Goal: Task Accomplishment & Management: Complete application form

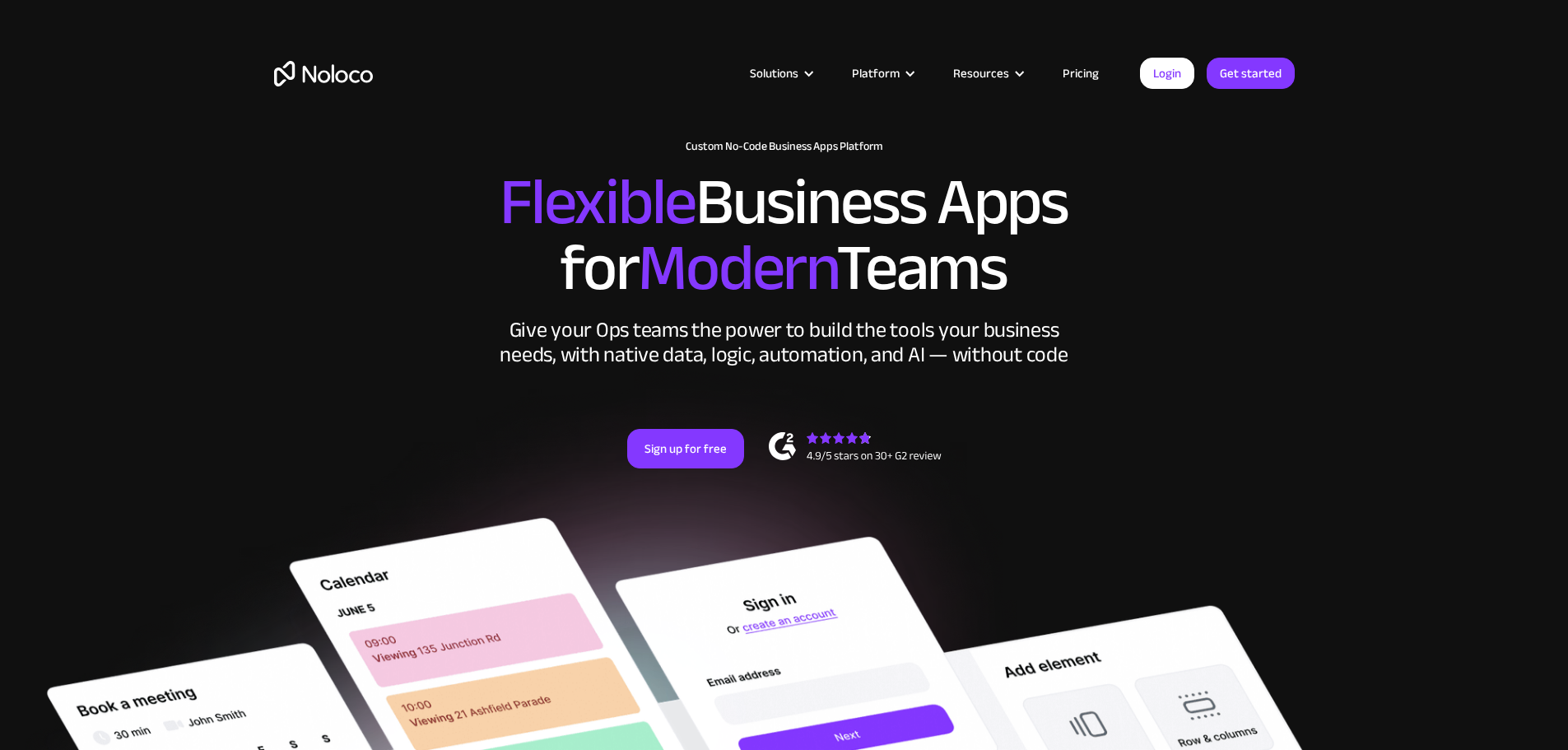
click at [1086, 75] on link "Pricing" at bounding box center [1080, 74] width 77 height 22
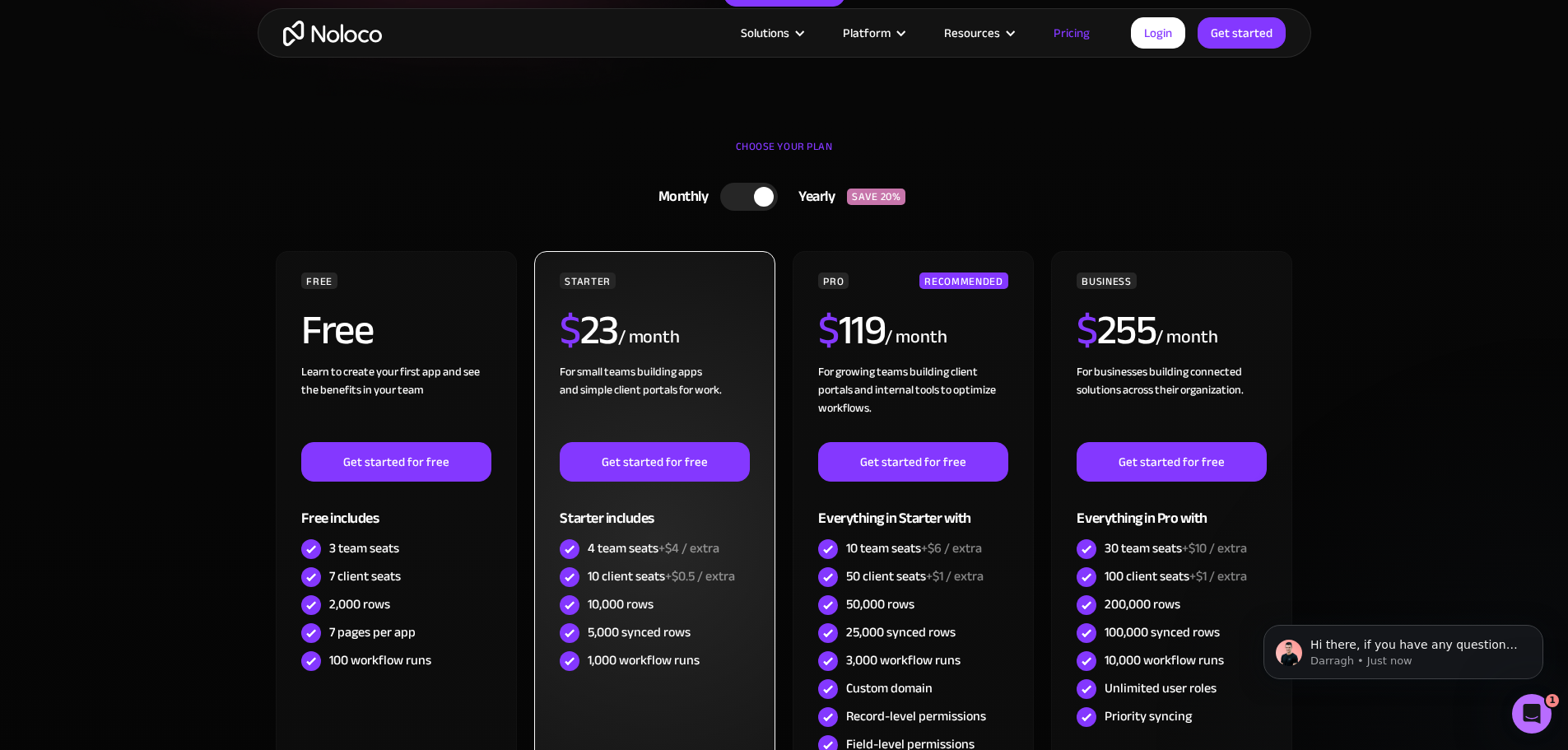
scroll to position [192, 0]
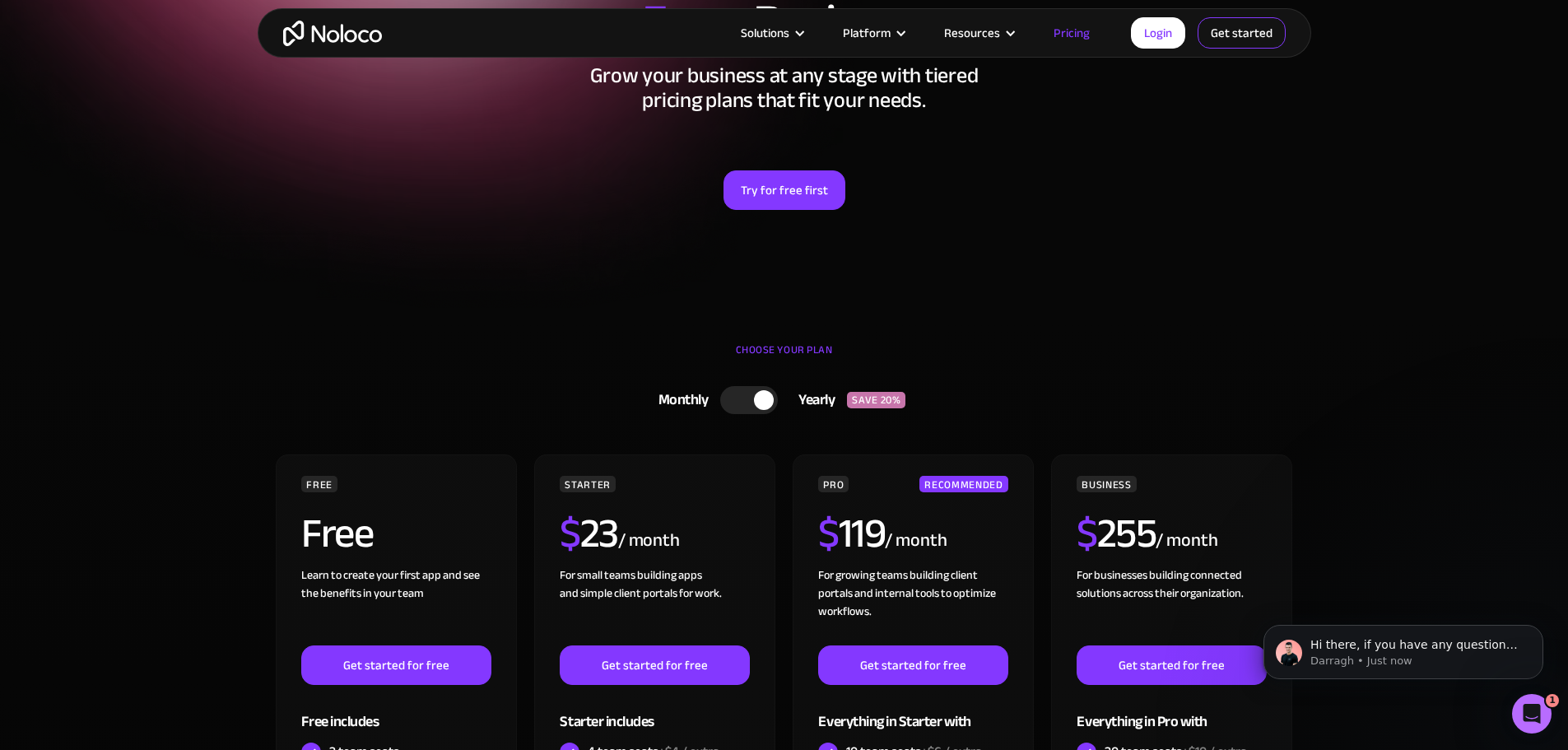
click at [0, 0] on link "Get started" at bounding box center [0, 0] width 0 height 0
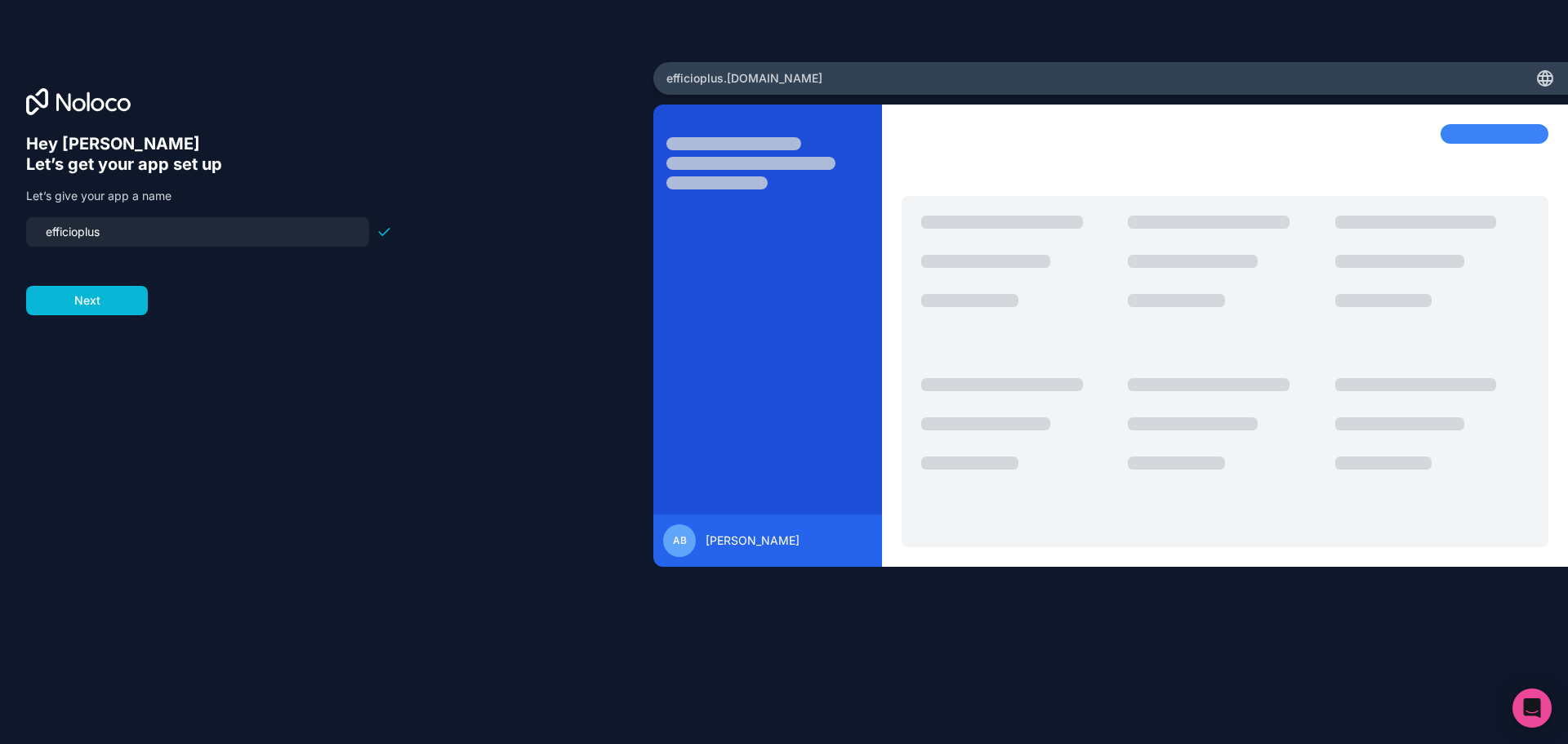
click at [157, 226] on input "efficioplus" at bounding box center [198, 232] width 324 height 23
click at [125, 306] on button "Next" at bounding box center [86, 300] width 122 height 29
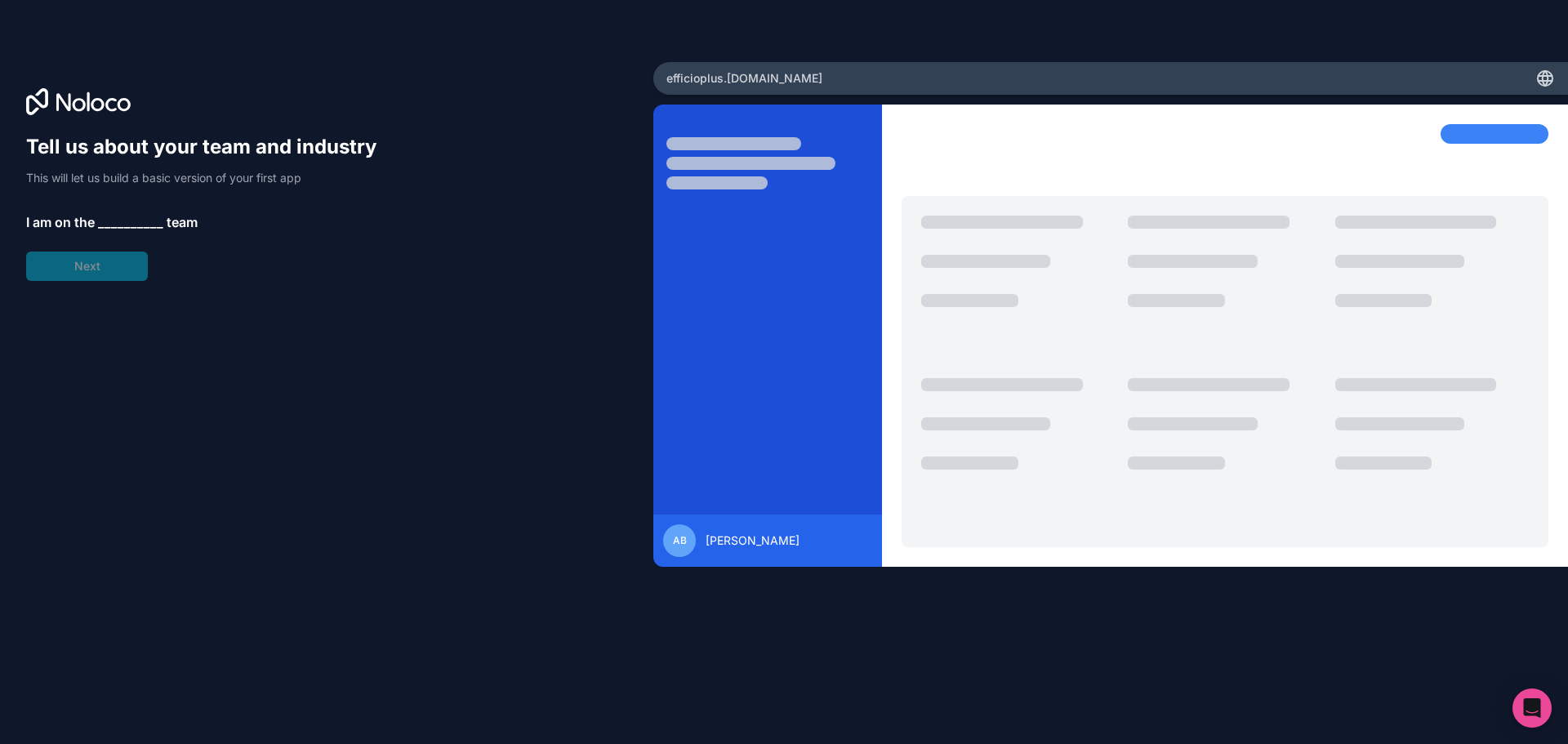
click at [121, 220] on span "__________" at bounding box center [130, 223] width 66 height 20
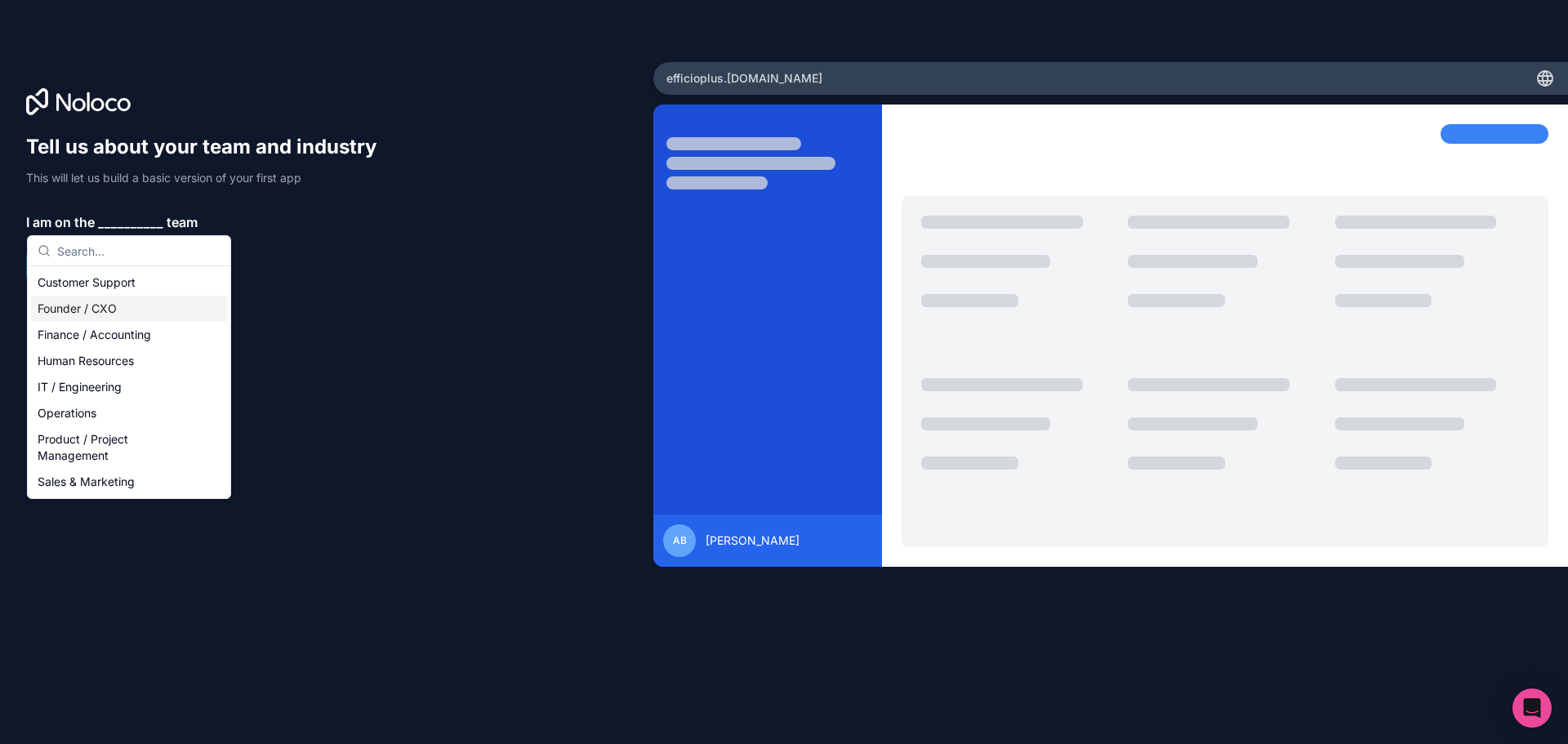
click at [126, 306] on div "Founder / CXO" at bounding box center [129, 308] width 196 height 26
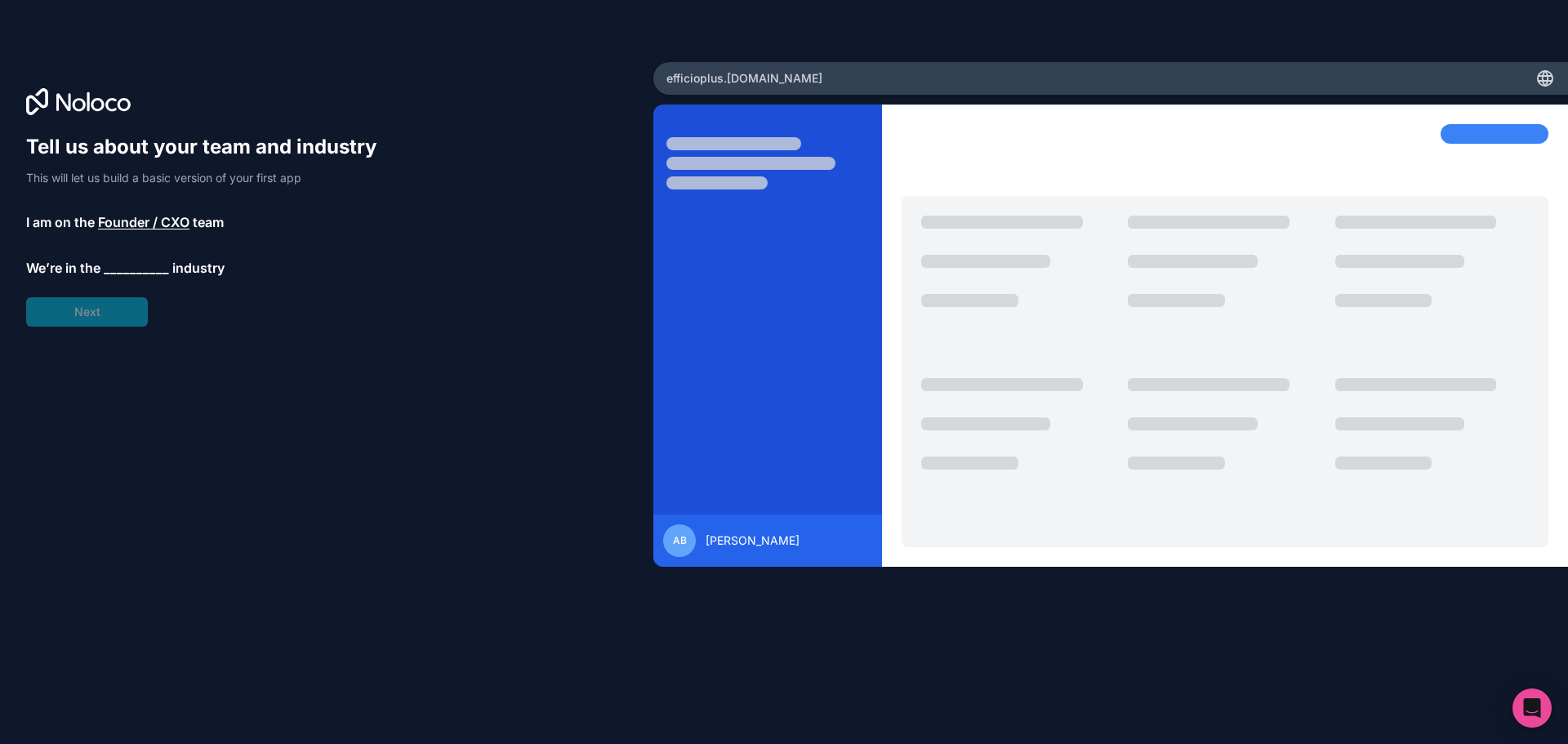
click at [125, 270] on span "__________" at bounding box center [136, 268] width 66 height 20
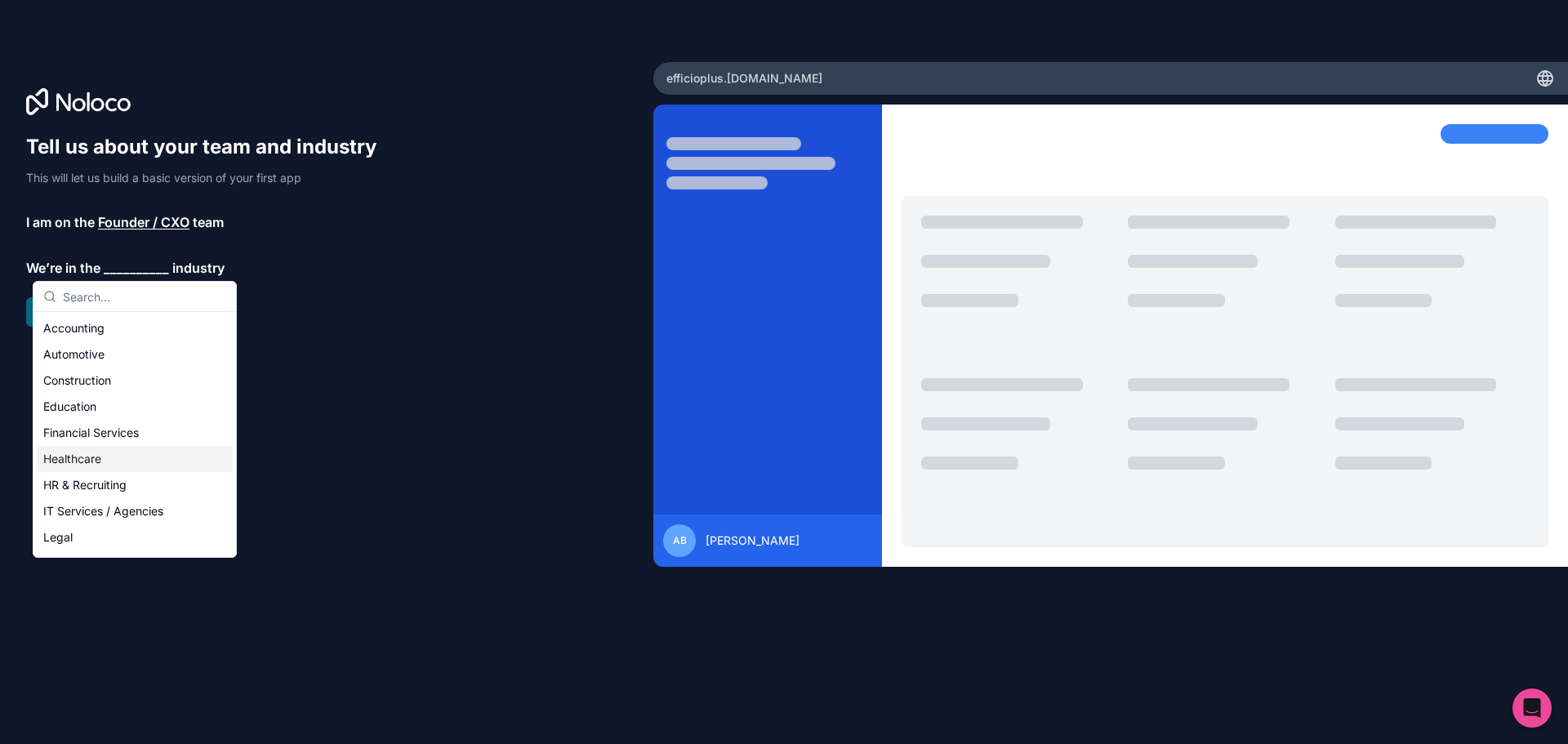
scroll to position [336, 0]
click at [172, 541] on div "Others" at bounding box center [134, 541] width 196 height 26
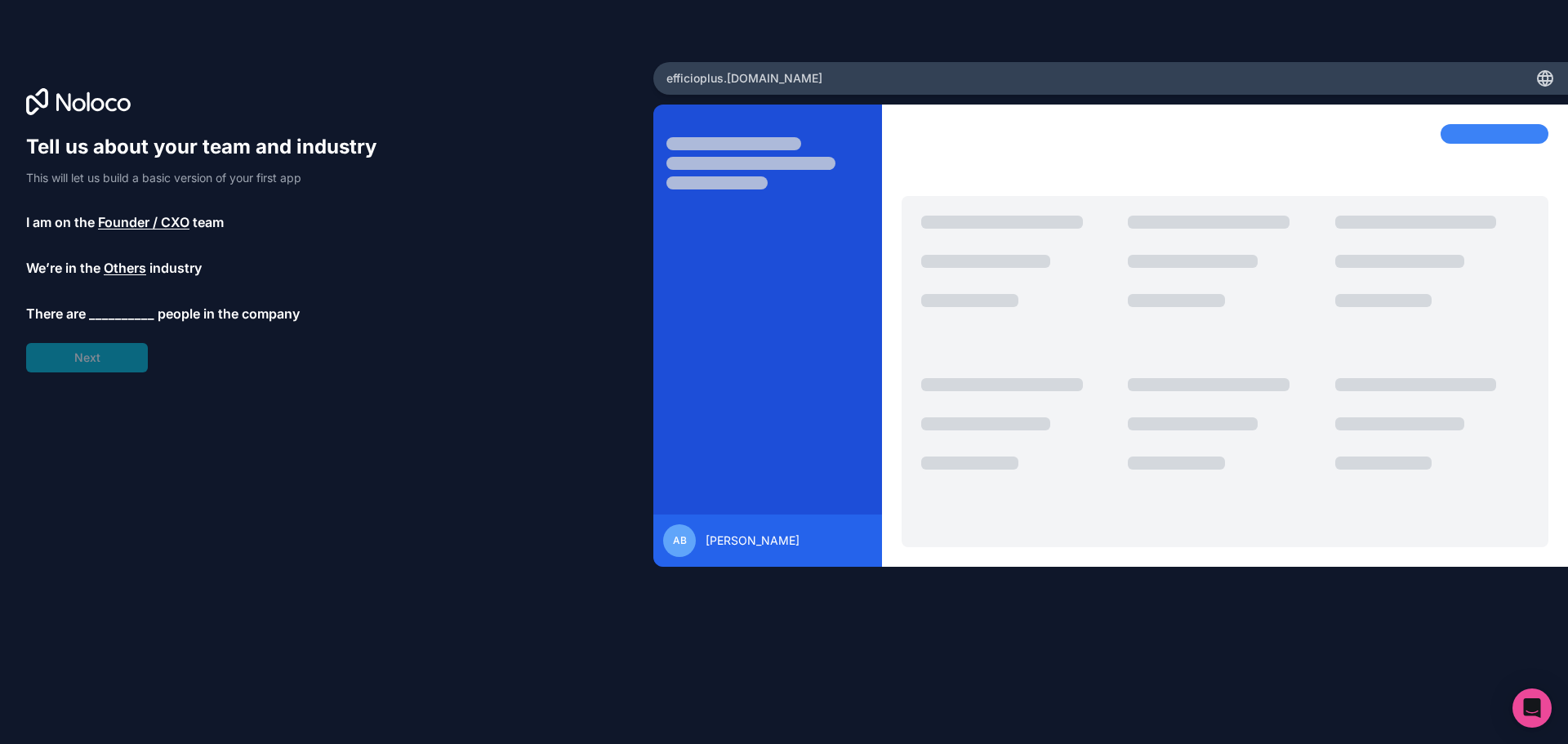
click at [141, 317] on span "__________" at bounding box center [121, 314] width 66 height 20
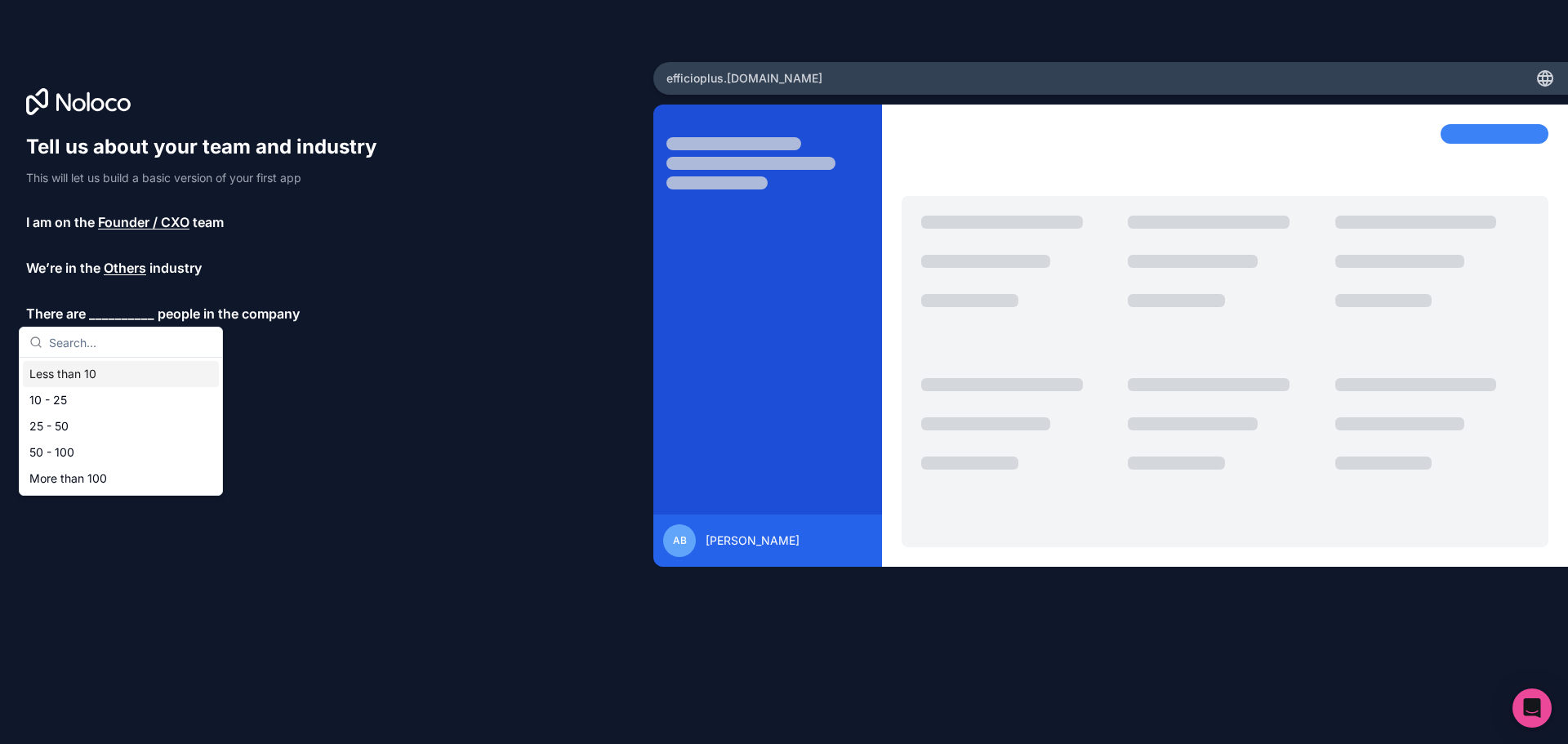
click at [120, 370] on div "Less than 10" at bounding box center [121, 374] width 196 height 26
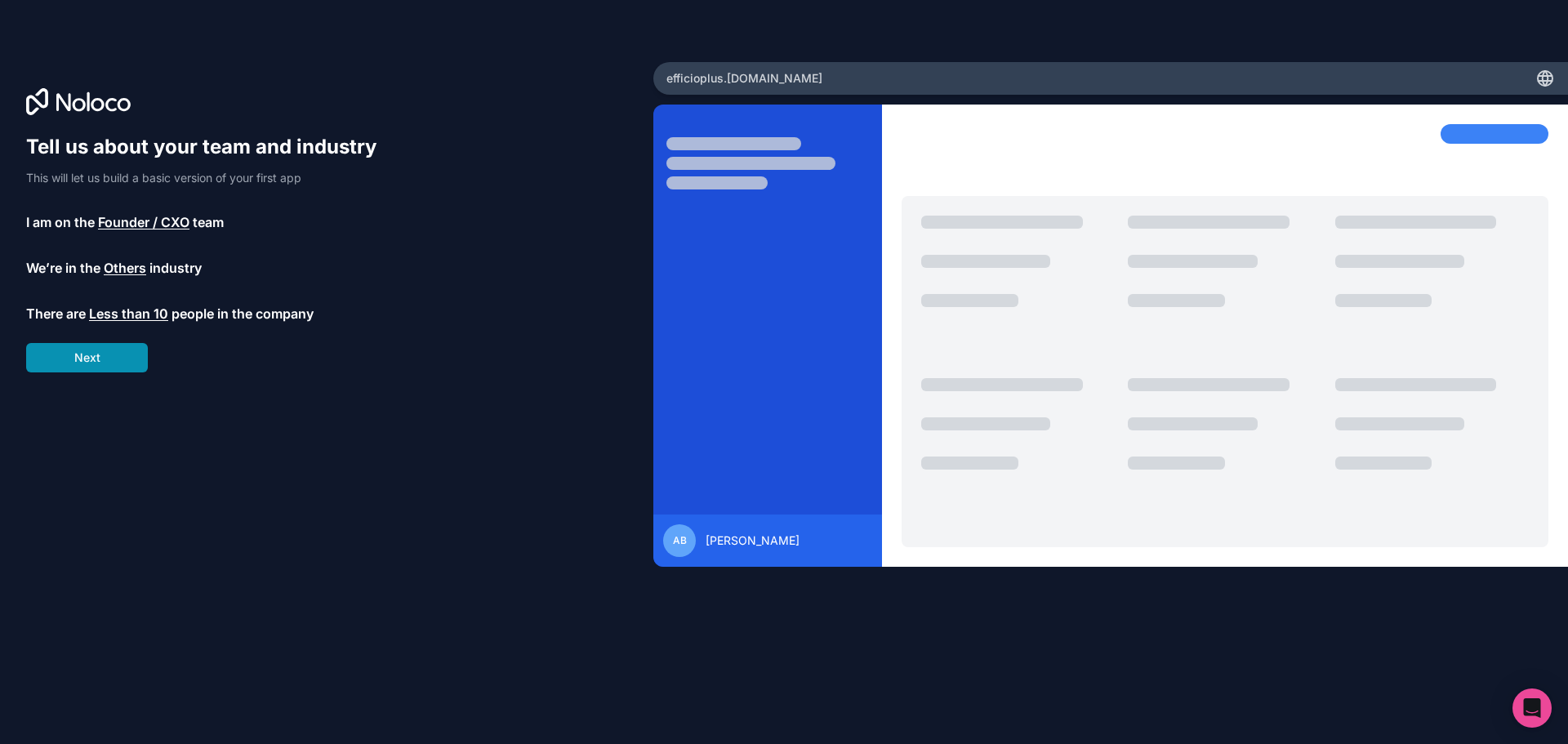
click at [110, 359] on button "Next" at bounding box center [86, 357] width 122 height 29
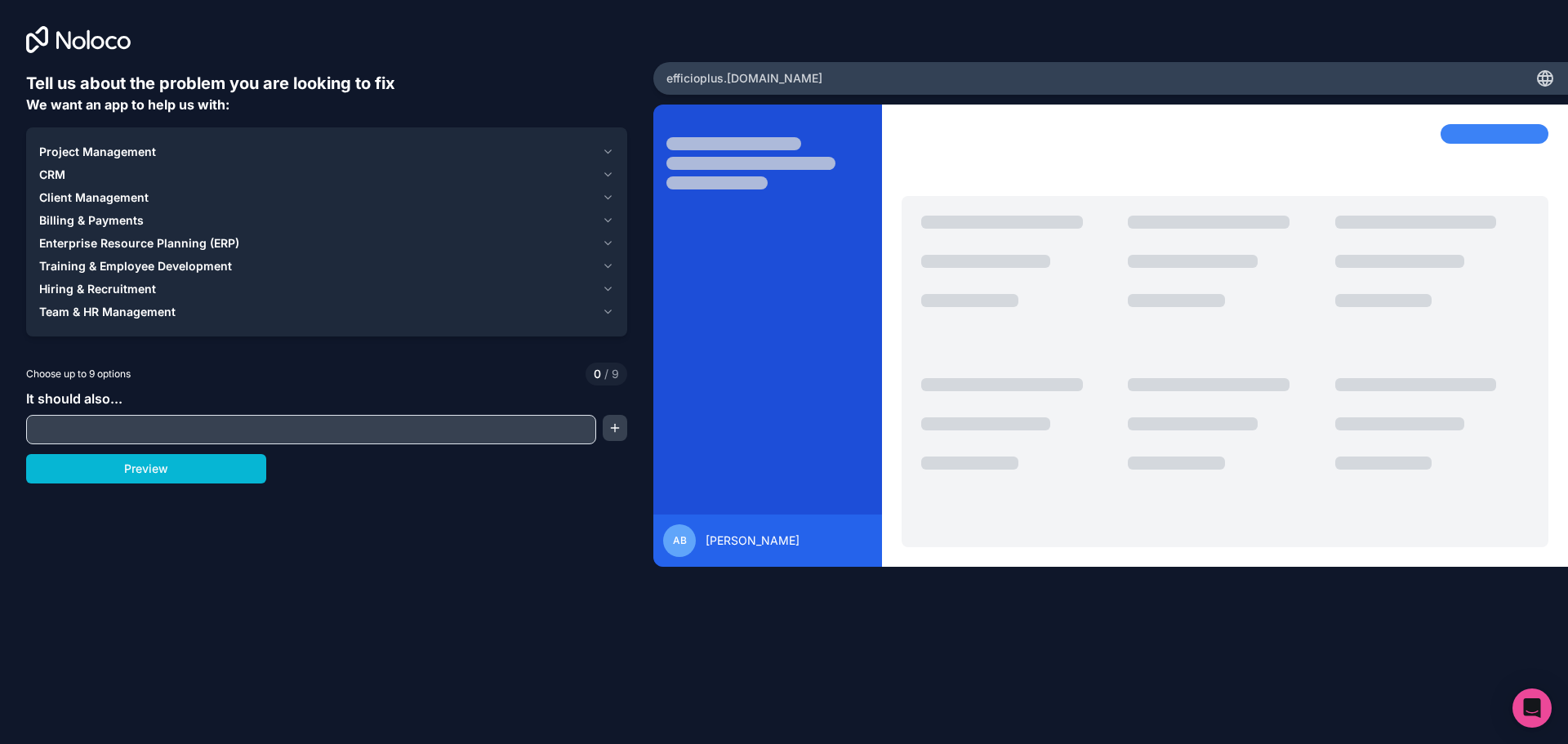
click at [539, 428] on input "text" at bounding box center [310, 430] width 562 height 23
click at [616, 423] on button "button" at bounding box center [615, 428] width 25 height 26
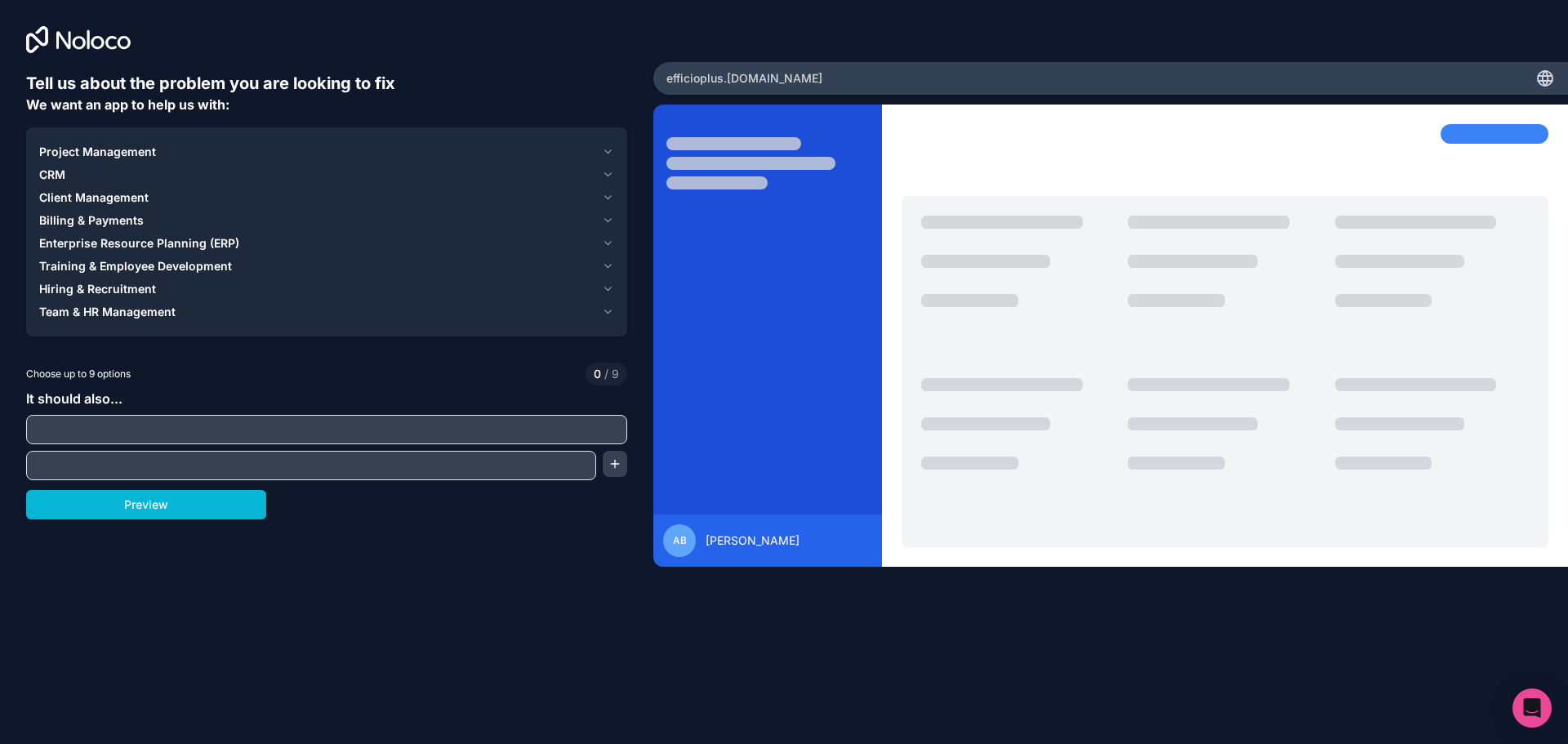
click at [556, 463] on input "text" at bounding box center [310, 466] width 562 height 23
click at [180, 426] on input "text" at bounding box center [326, 430] width 593 height 23
click at [110, 155] on span "Project Management" at bounding box center [97, 152] width 117 height 17
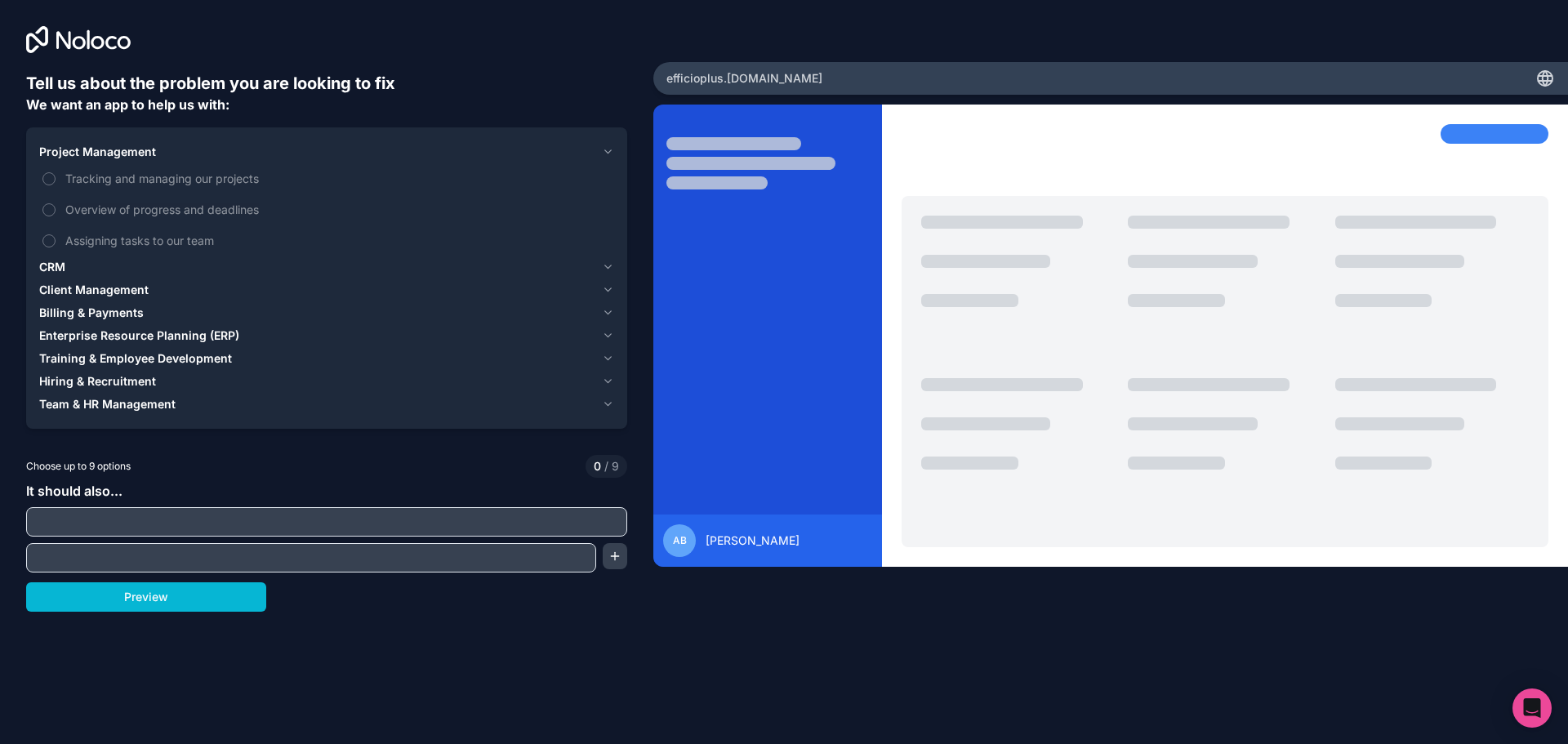
click at [163, 149] on div "Project Management" at bounding box center [317, 152] width 556 height 17
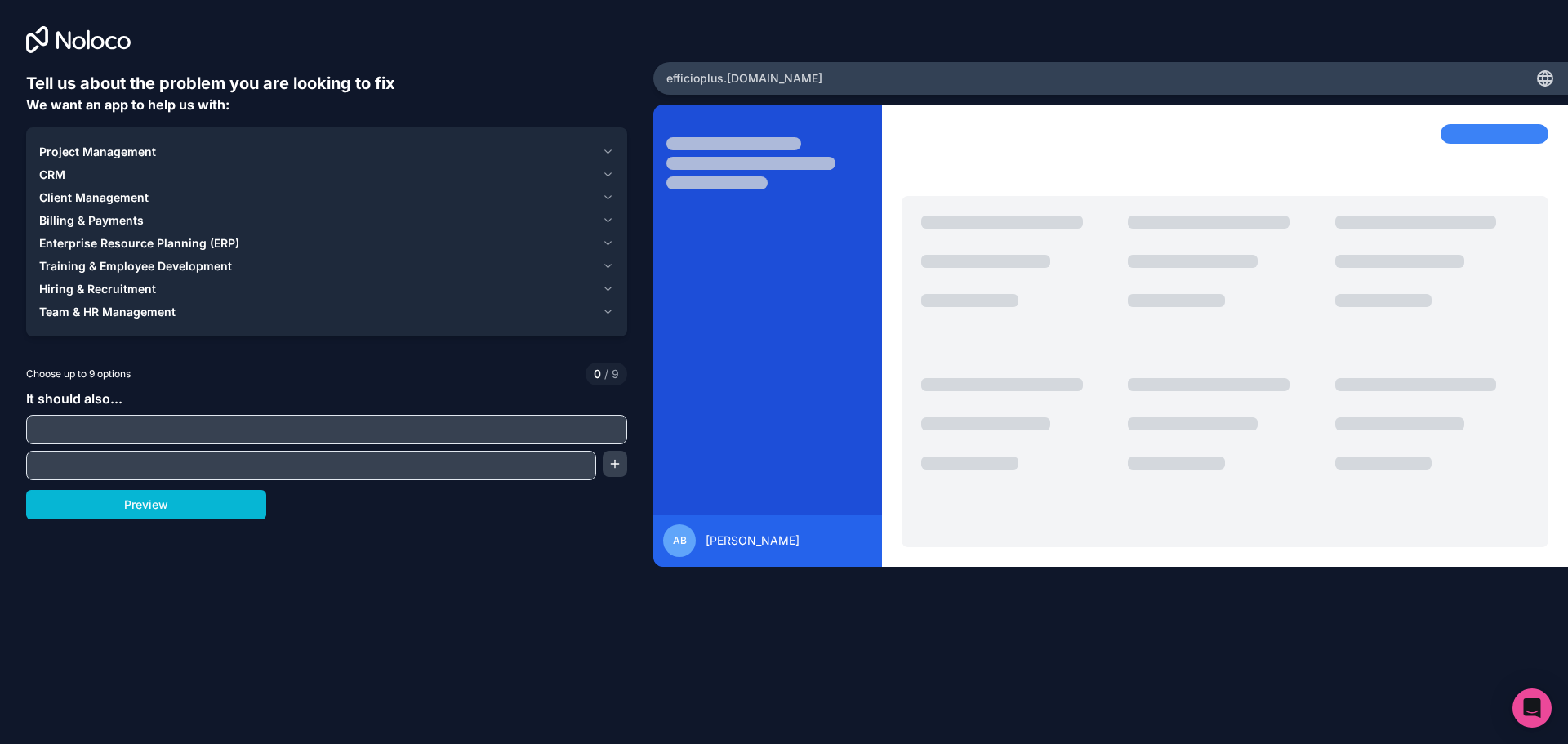
click at [121, 193] on span "Client Management" at bounding box center [94, 198] width 110 height 17
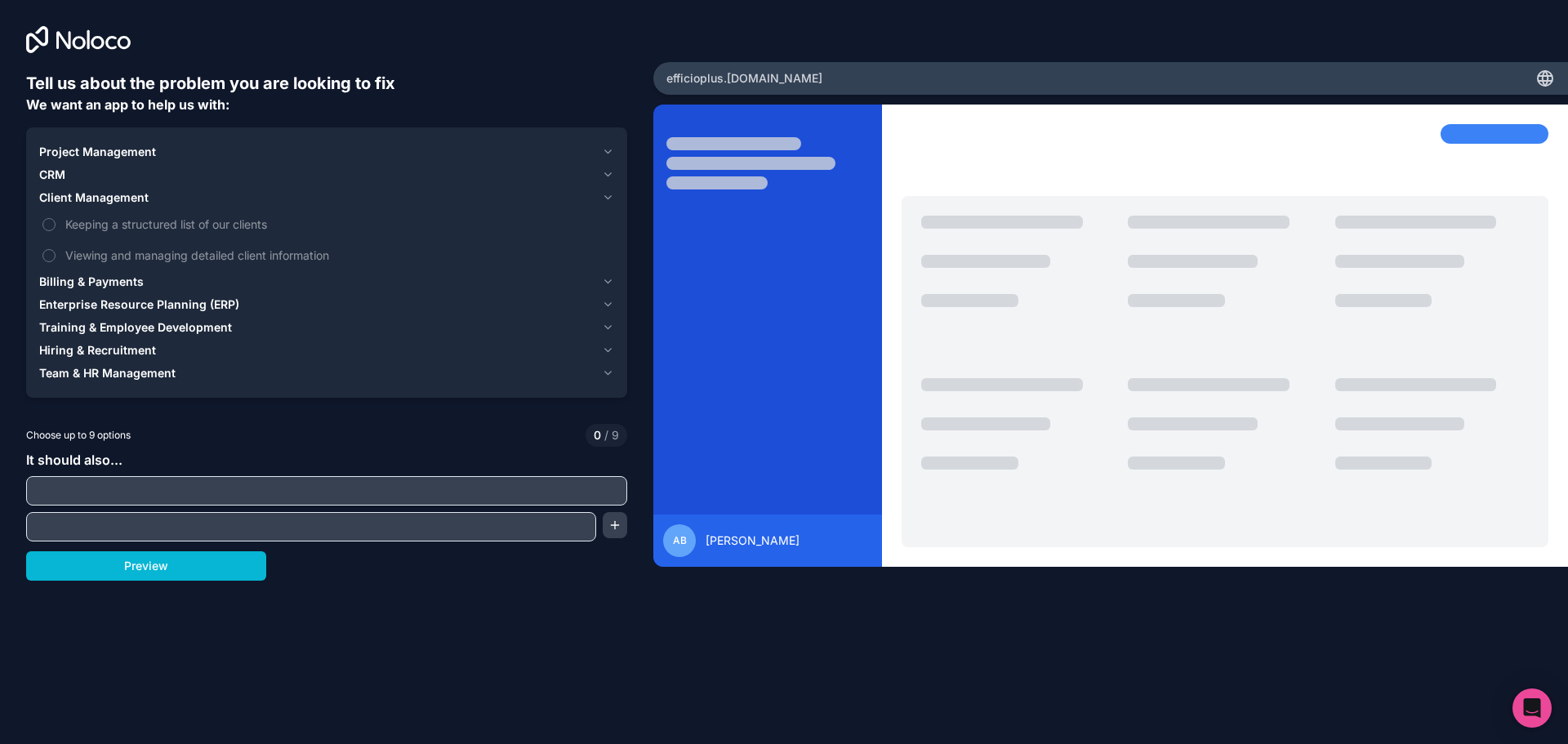
click at [121, 193] on span "Client Management" at bounding box center [94, 198] width 110 height 17
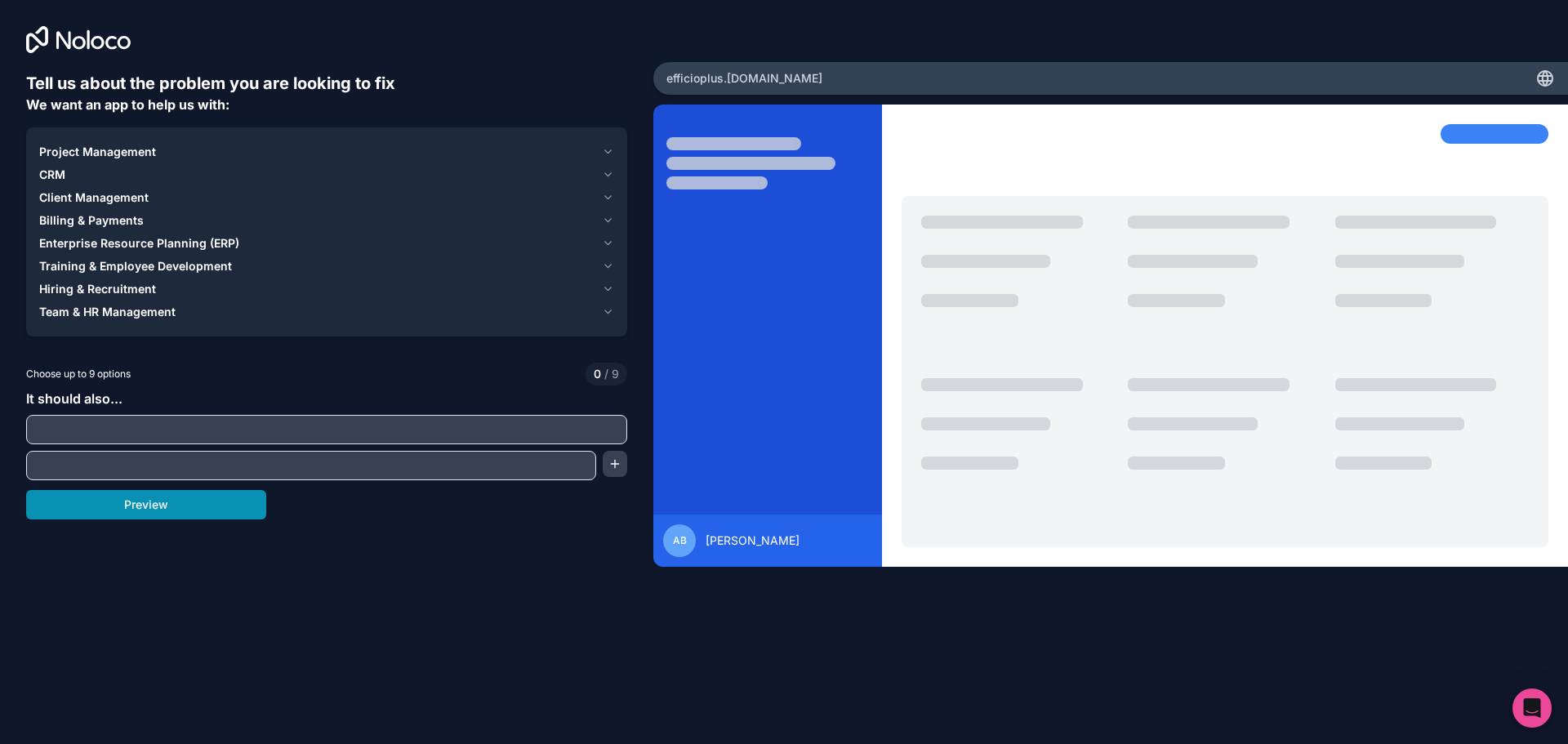
click at [230, 507] on button "Preview" at bounding box center [145, 504] width 240 height 29
click at [93, 223] on span "Billing & Payments" at bounding box center [91, 221] width 105 height 17
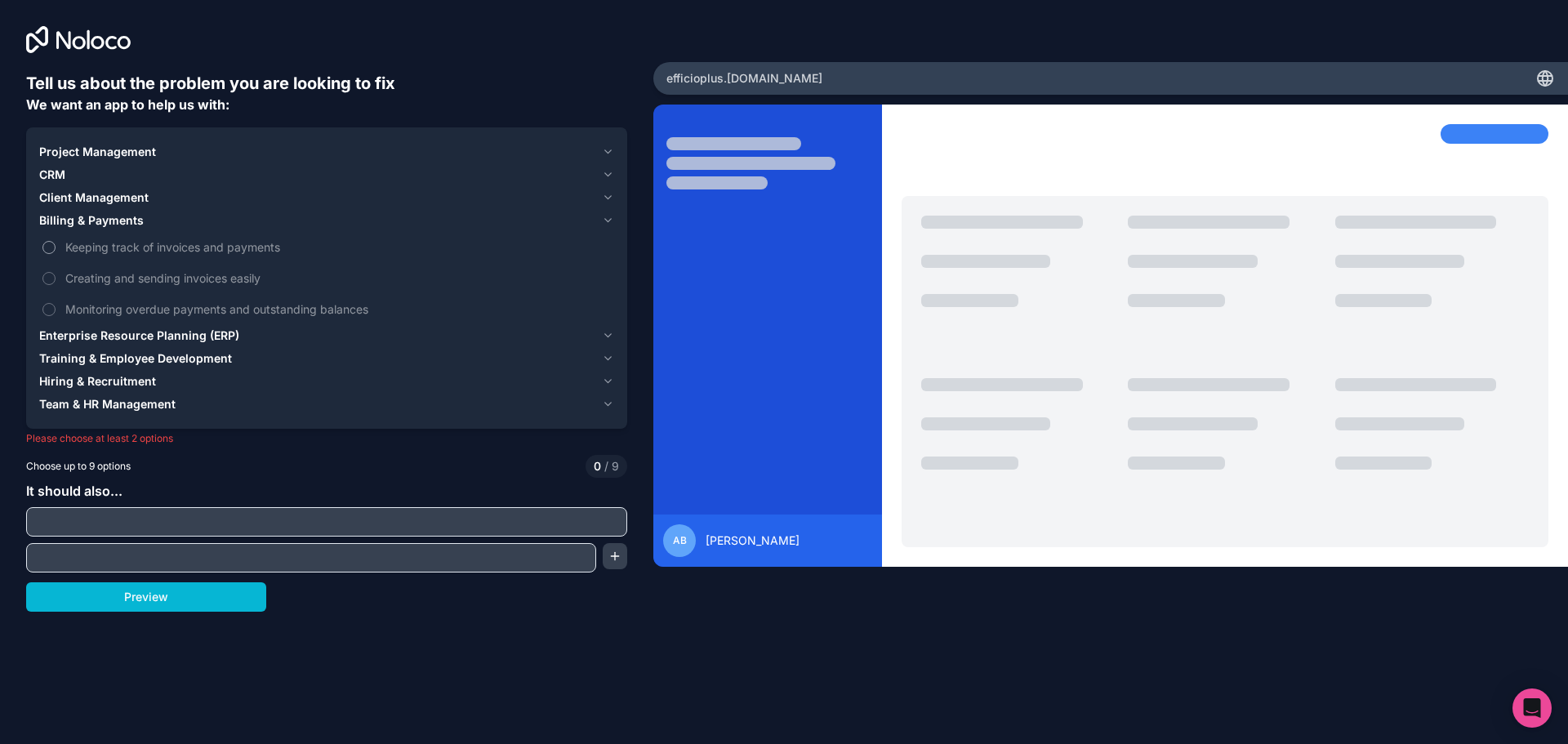
click at [113, 243] on span "Keeping track of invoices and payments" at bounding box center [338, 247] width 545 height 17
click at [56, 243] on button "Keeping track of invoices and payments" at bounding box center [49, 247] width 13 height 13
click at [113, 243] on span "Keeping track of invoices and payments" at bounding box center [338, 247] width 545 height 17
click at [56, 243] on button "Keeping track of invoices and payments" at bounding box center [49, 247] width 13 height 13
click at [127, 85] on h6 "Tell us about the problem you are looking to fix" at bounding box center [326, 84] width 601 height 23
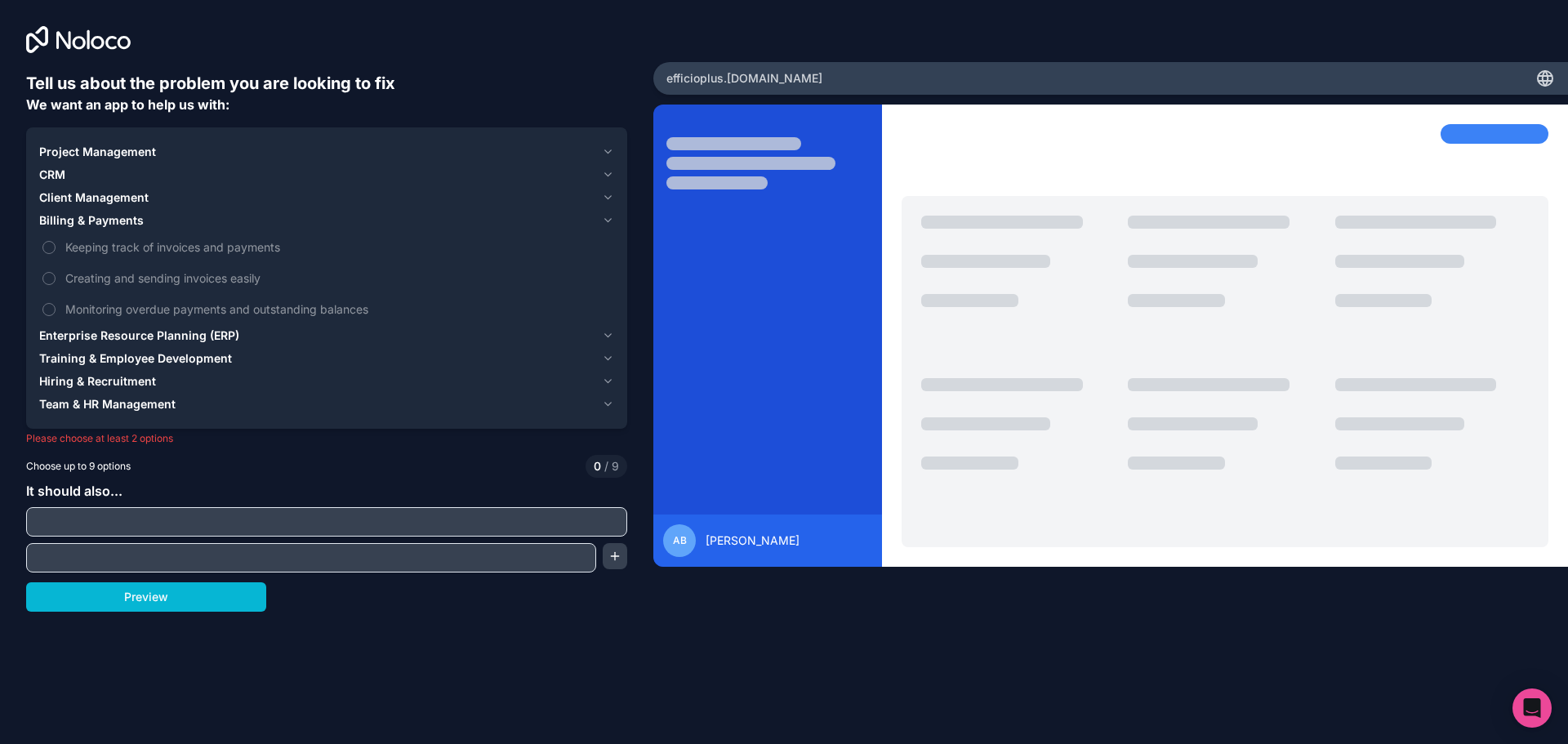
click at [149, 526] on input "text" at bounding box center [326, 522] width 593 height 23
type input "Provide to clients a view of their ongoing projects"
click at [134, 551] on input "text" at bounding box center [310, 558] width 562 height 23
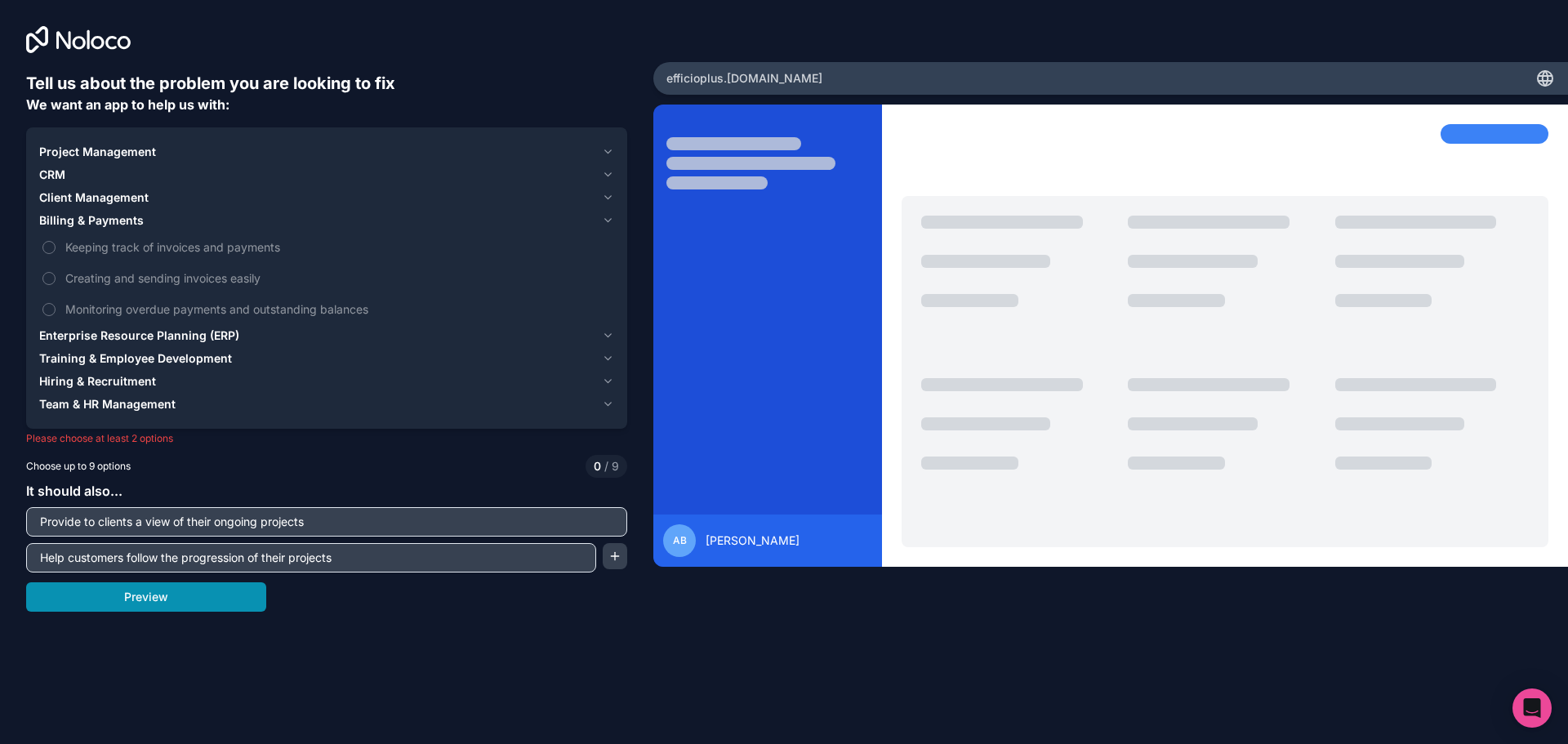
type input "Help customers follow the progression of their projects"
click at [158, 596] on button "Preview" at bounding box center [145, 596] width 240 height 29
click at [89, 218] on span "Billing & Payments" at bounding box center [91, 221] width 105 height 17
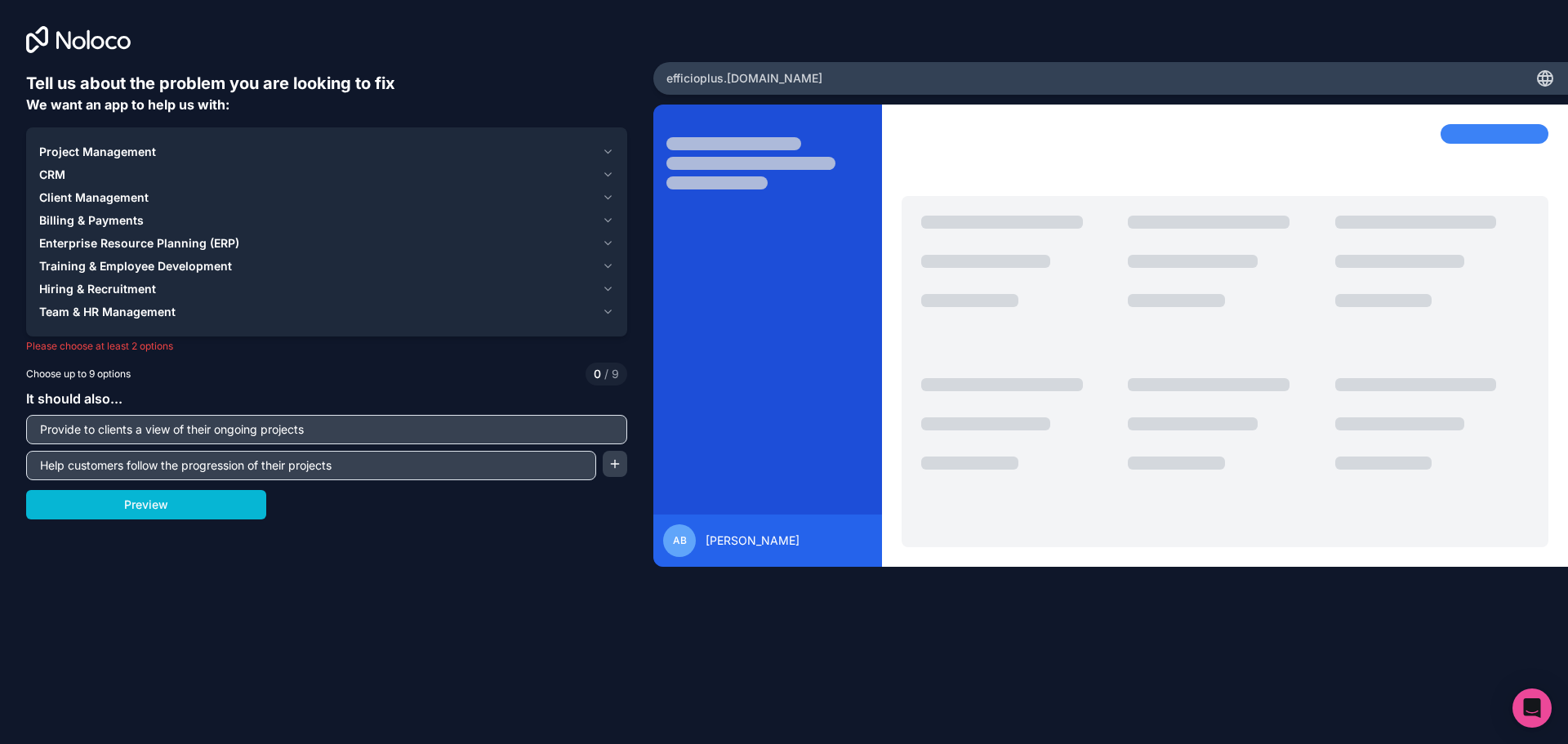
click at [113, 149] on span "Project Management" at bounding box center [97, 152] width 117 height 17
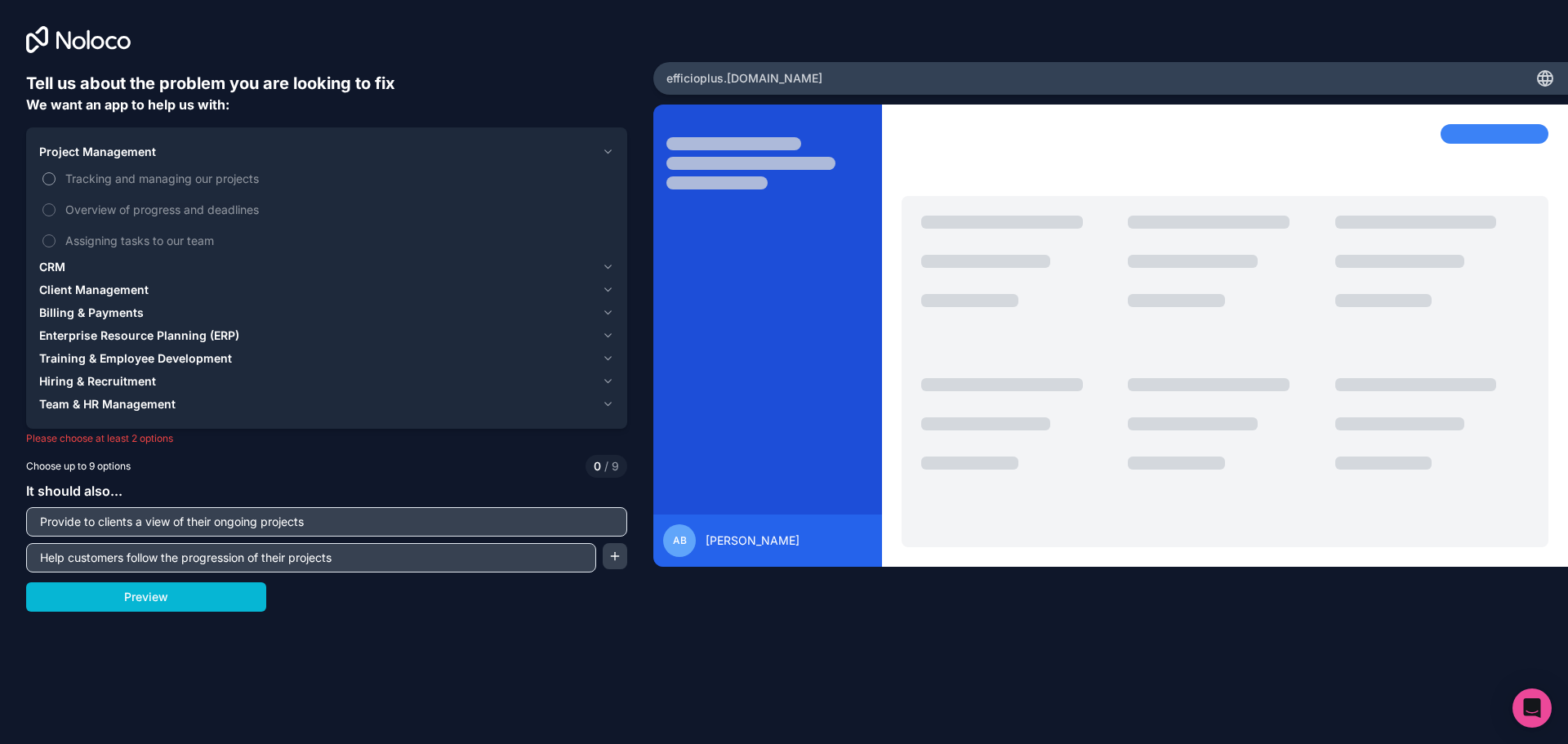
click at [102, 174] on span "Tracking and managing our projects" at bounding box center [338, 179] width 545 height 17
click at [56, 174] on button "Tracking and managing our projects" at bounding box center [49, 179] width 13 height 13
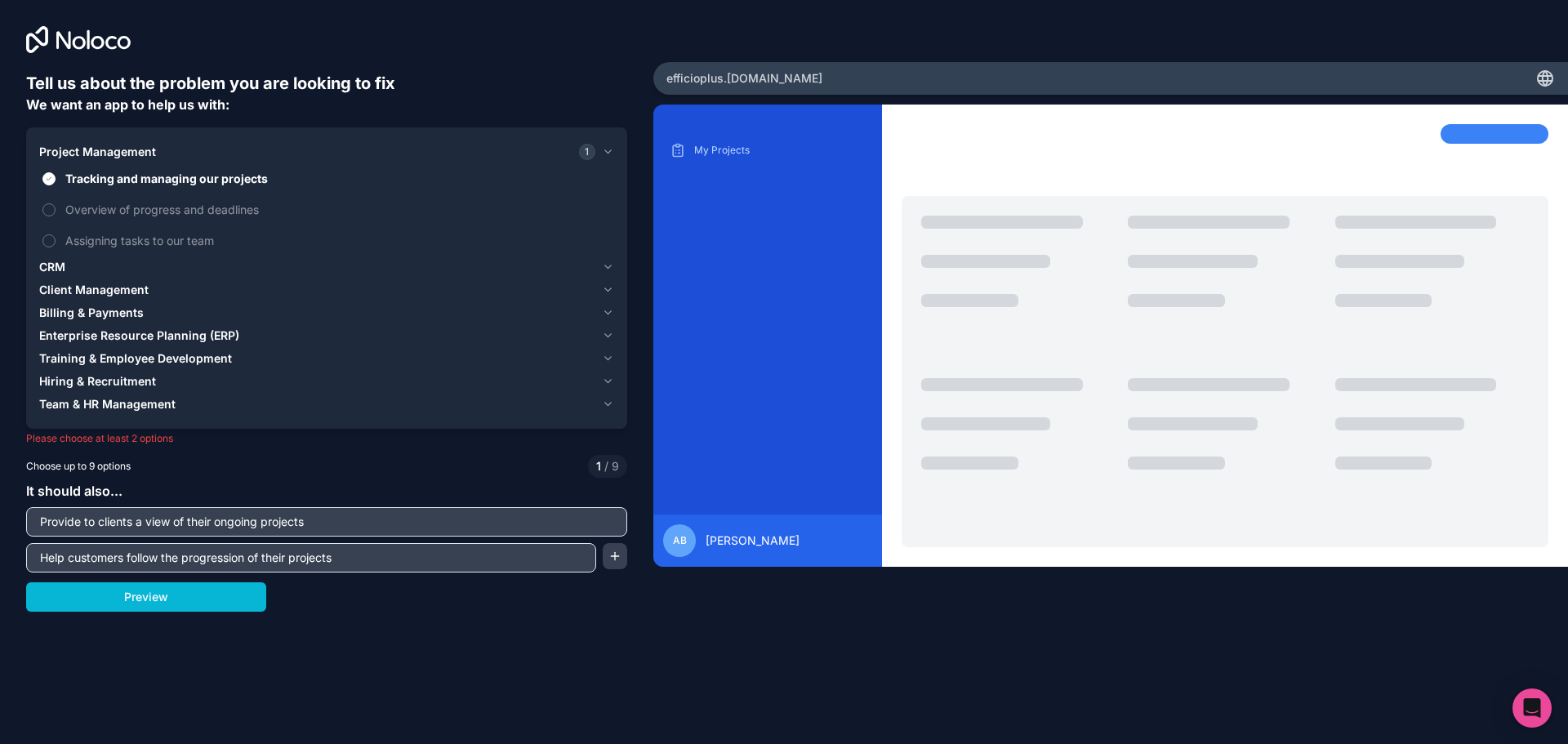
click at [50, 267] on span "CRM" at bounding box center [51, 267] width 26 height 17
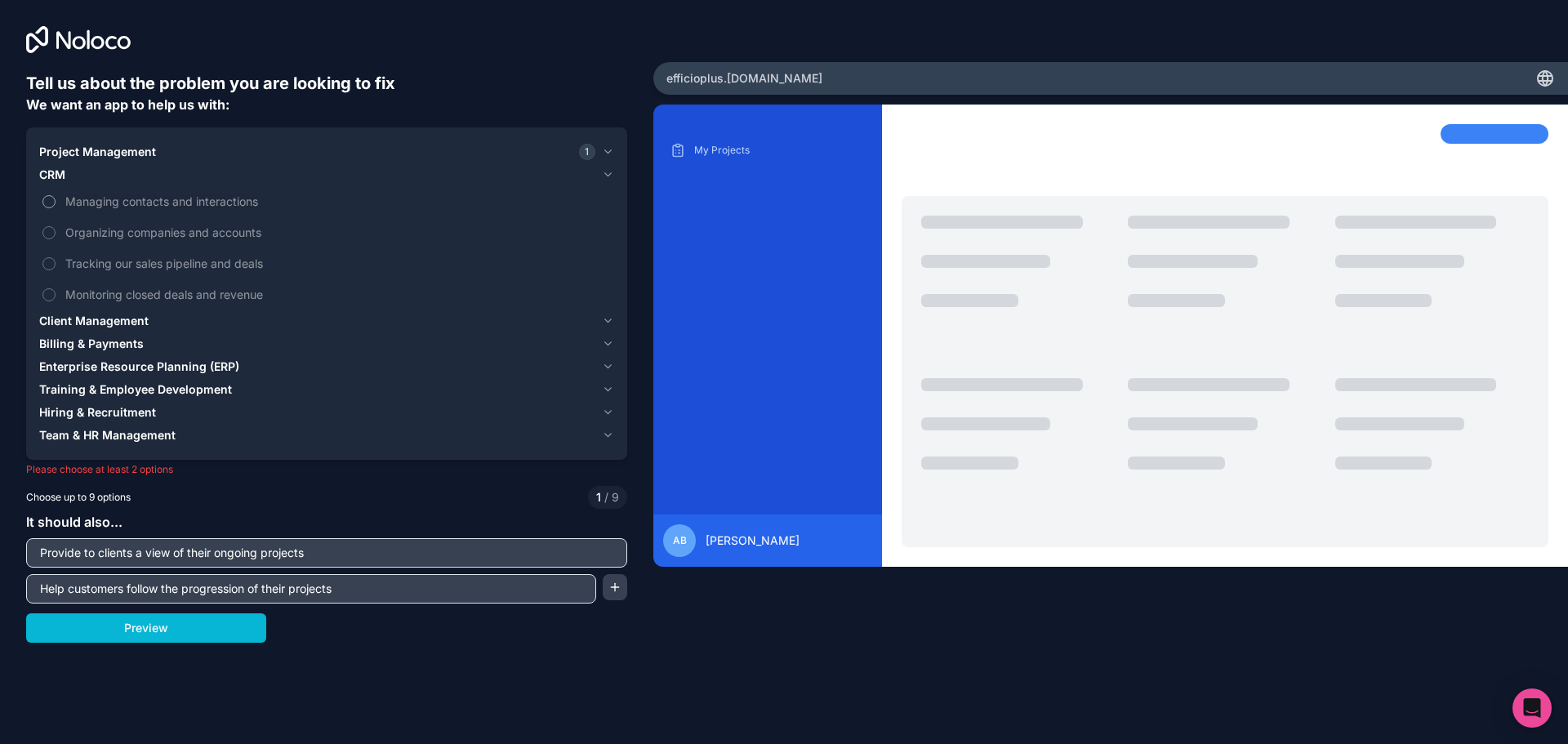
click at [133, 197] on span "Managing contacts and interactions" at bounding box center [338, 201] width 545 height 17
click at [56, 197] on button "Managing contacts and interactions" at bounding box center [49, 202] width 13 height 13
click at [195, 630] on button "Preview" at bounding box center [145, 628] width 240 height 29
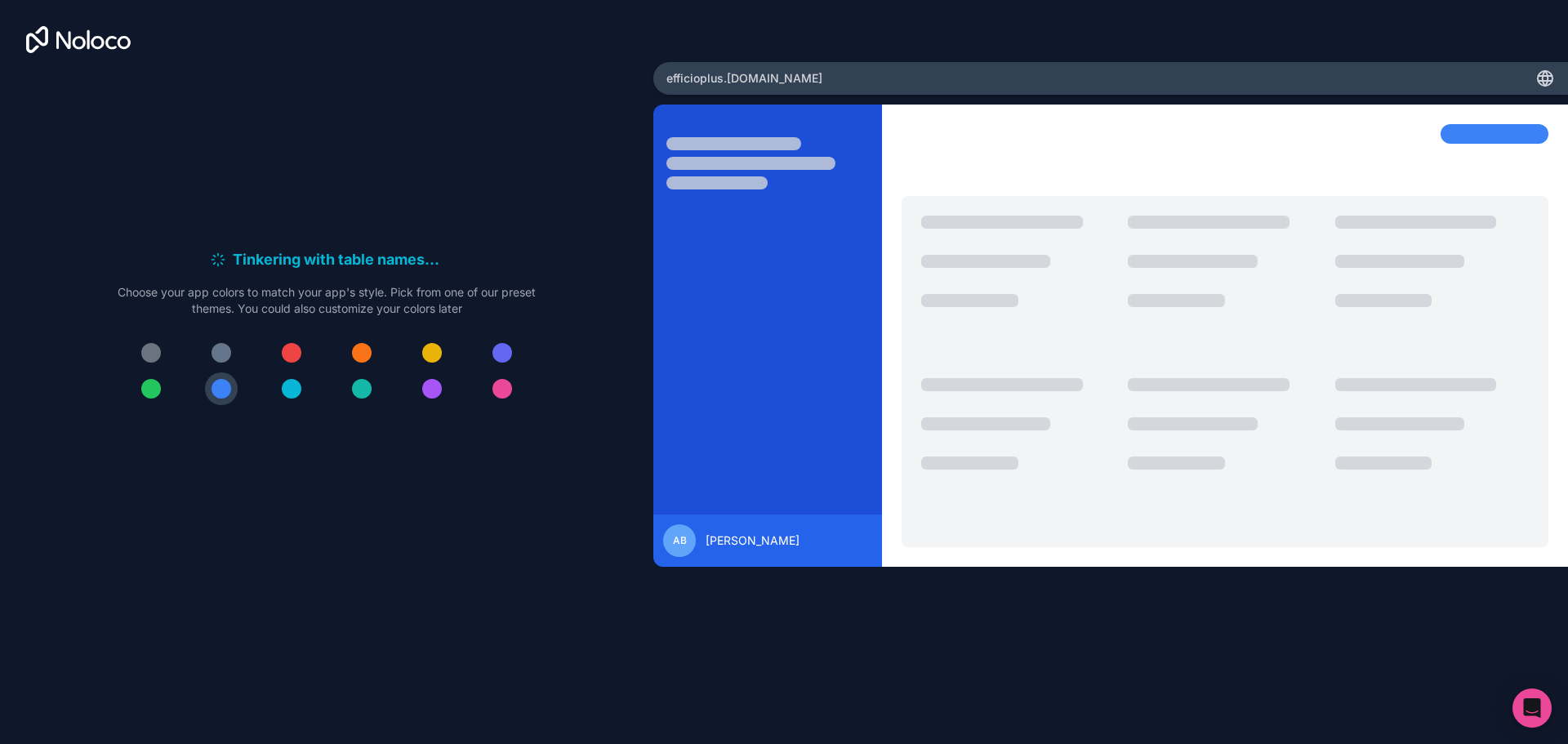
click at [423, 350] on div at bounding box center [432, 353] width 20 height 20
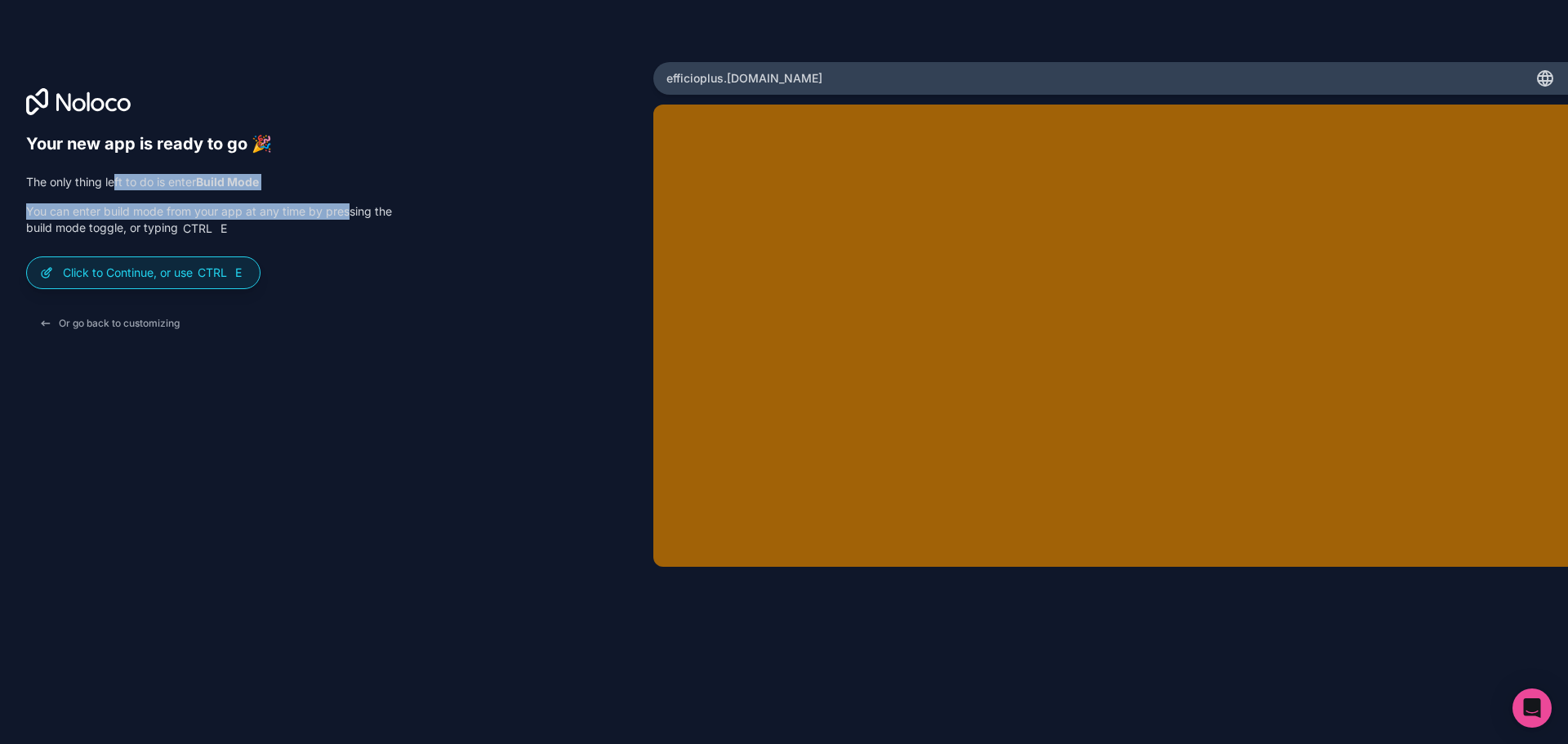
drag, startPoint x: 118, startPoint y: 180, endPoint x: 348, endPoint y: 198, distance: 230.7
click at [348, 198] on div "The only thing left to do is enter Build Mode You can enter build mode from you…" at bounding box center [208, 206] width 366 height 63
click at [358, 193] on div "The only thing left to do is enter Build Mode You can enter build mode from you…" at bounding box center [208, 206] width 366 height 63
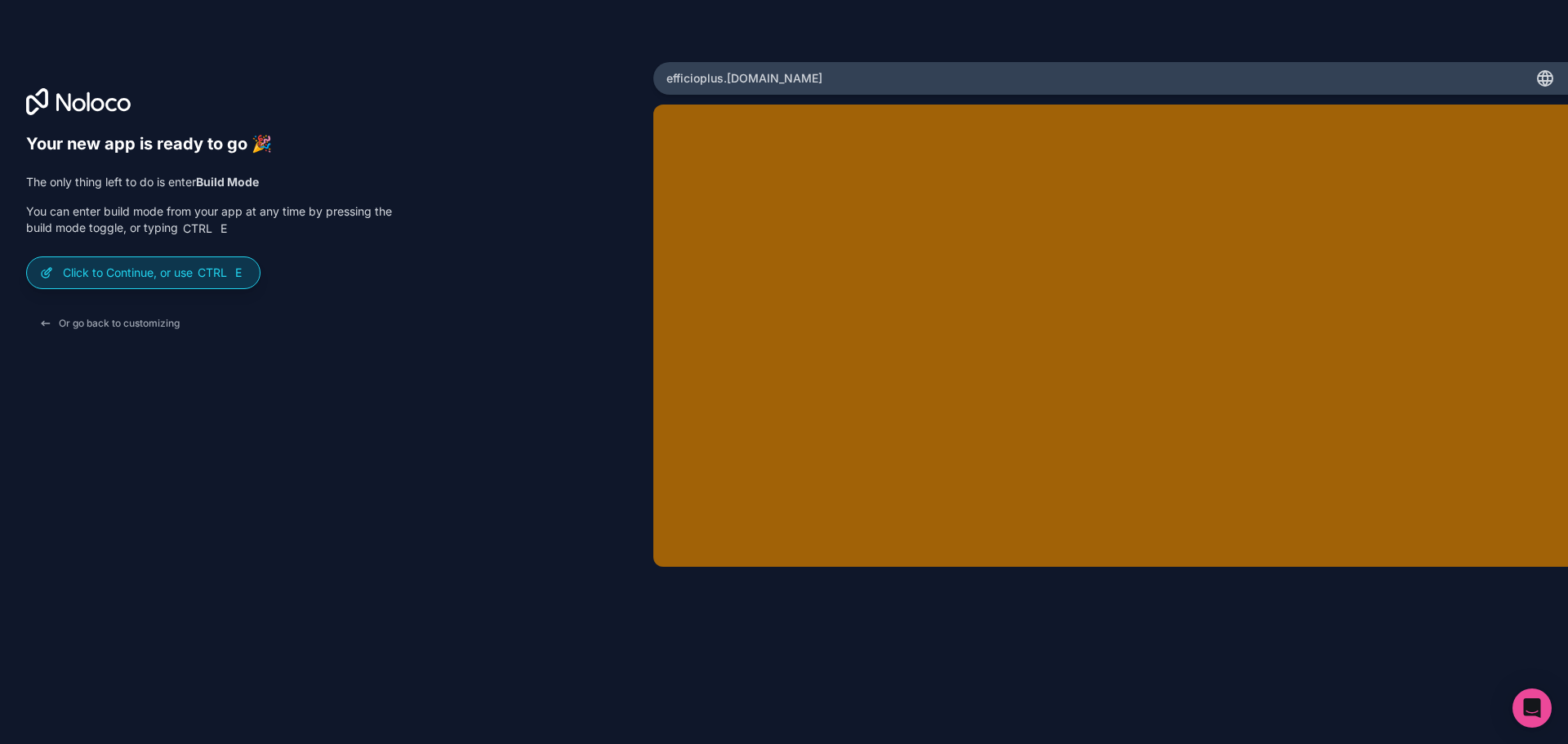
click at [200, 278] on span "Ctrl" at bounding box center [212, 273] width 32 height 15
